Goal: Transaction & Acquisition: Purchase product/service

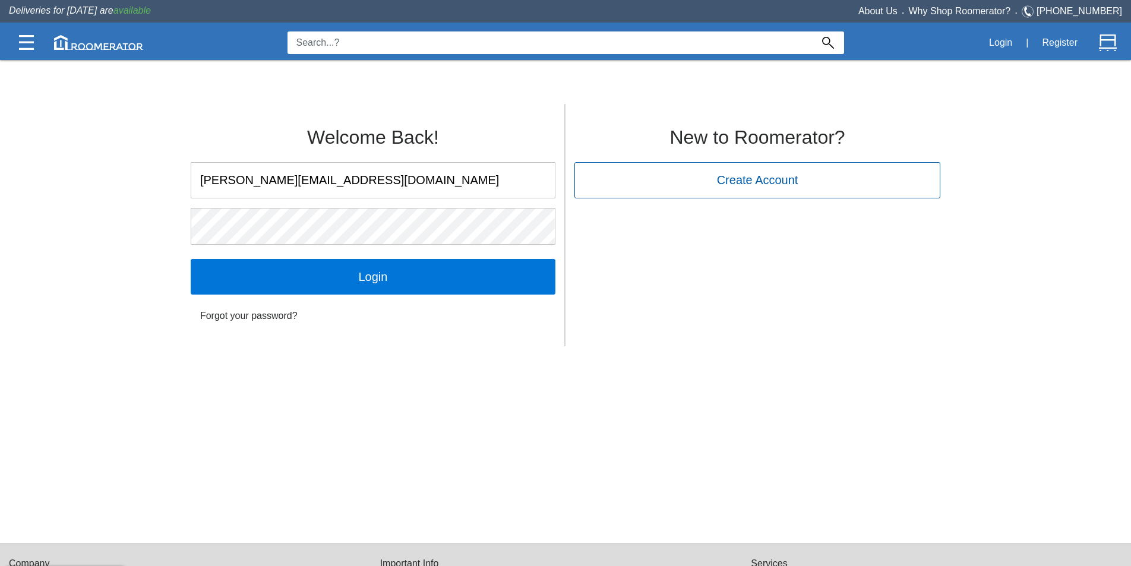
click at [536, 506] on div "Welcome Back! chris@roomerator.com Login Forgot your password? New to Roomerato…" at bounding box center [565, 320] width 1131 height 445
click at [609, 342] on div "Welcome Back! chris@roomerator.com Login Forgot your password? New to Roomerato…" at bounding box center [565, 222] width 785 height 248
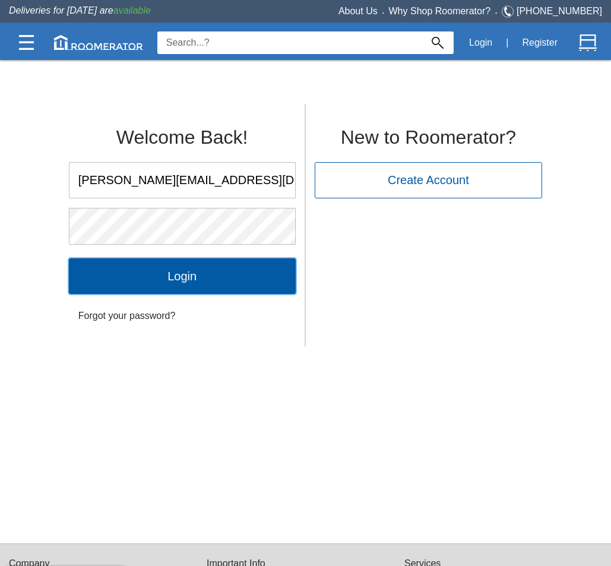
click at [229, 281] on input "Login" at bounding box center [182, 276] width 227 height 36
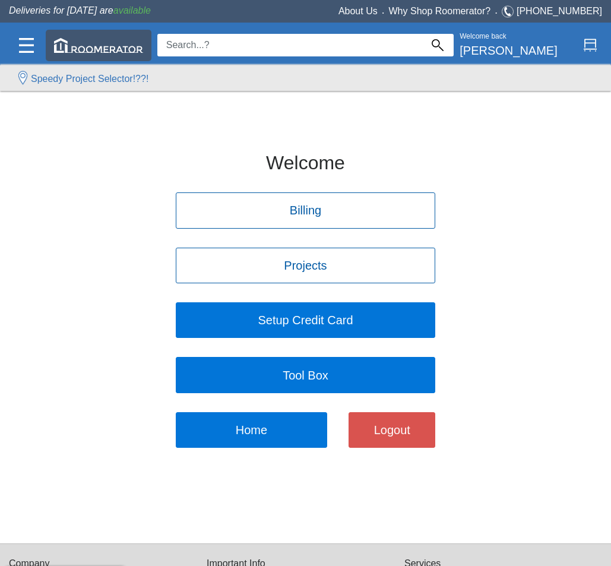
click at [115, 50] on img at bounding box center [98, 45] width 89 height 15
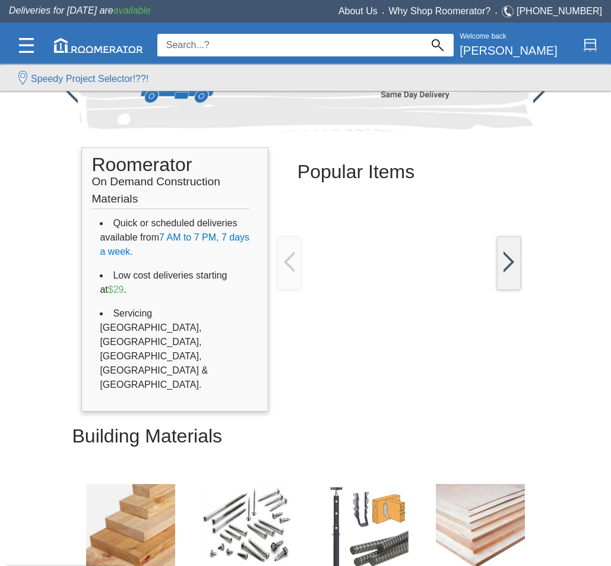
scroll to position [59, 0]
click at [383, 254] on div at bounding box center [399, 262] width 233 height 131
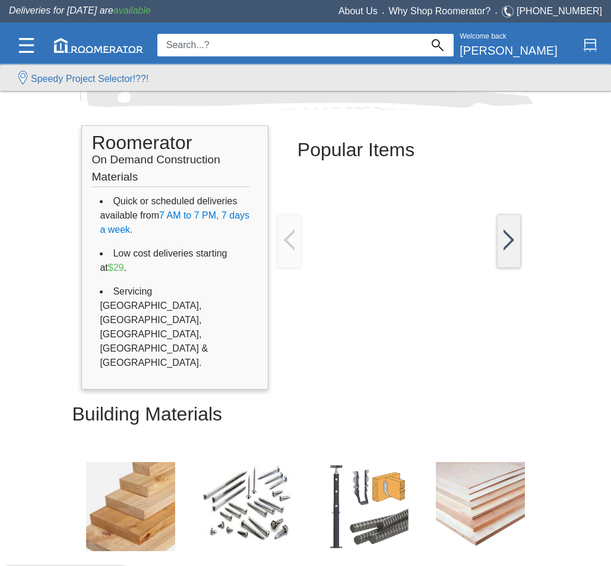
scroll to position [59, 0]
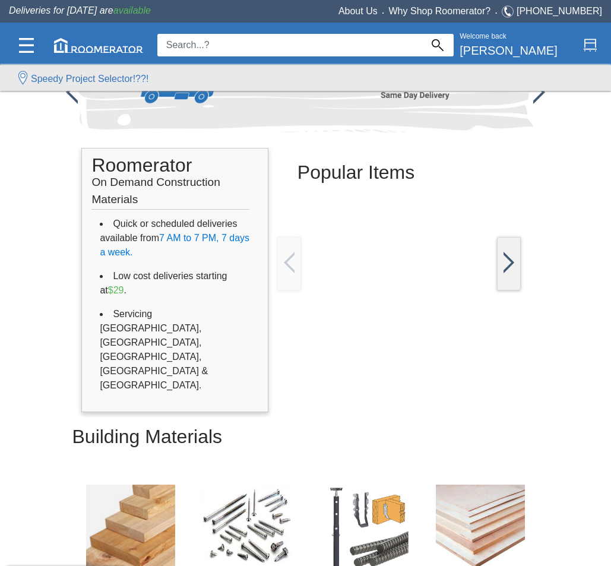
click at [467, 485] on img at bounding box center [480, 529] width 89 height 89
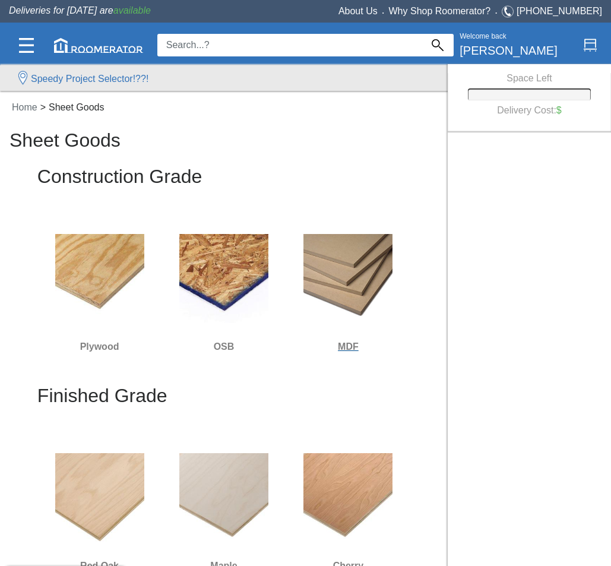
click at [339, 263] on img at bounding box center [348, 278] width 89 height 89
